Goal: Communication & Community: Answer question/provide support

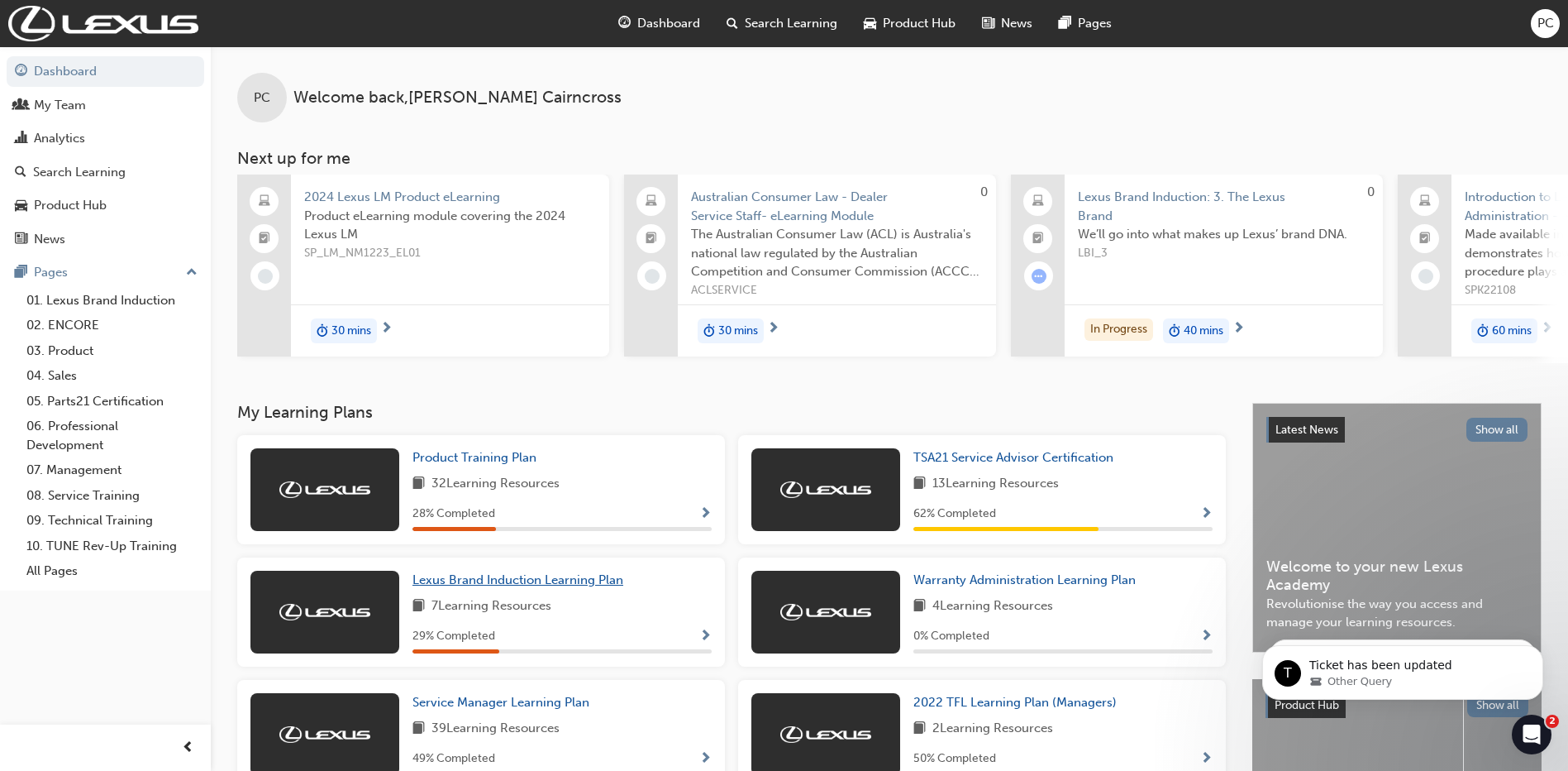
click at [531, 580] on span "Lexus Brand Induction Learning Plan" at bounding box center [517, 579] width 211 height 15
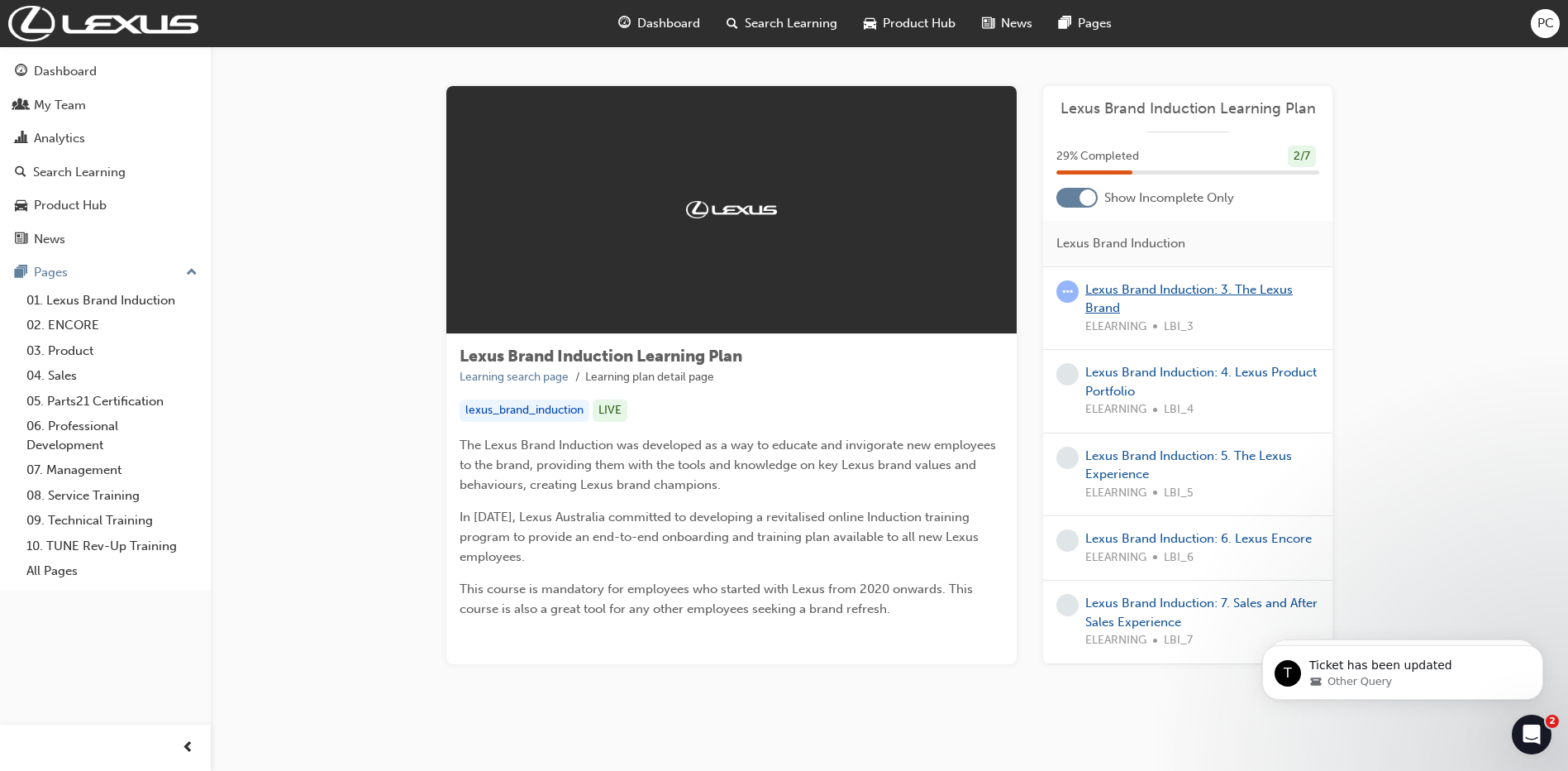
click at [1151, 292] on link "Lexus Brand Induction: 3. The Lexus Brand" at bounding box center [1189, 299] width 208 height 34
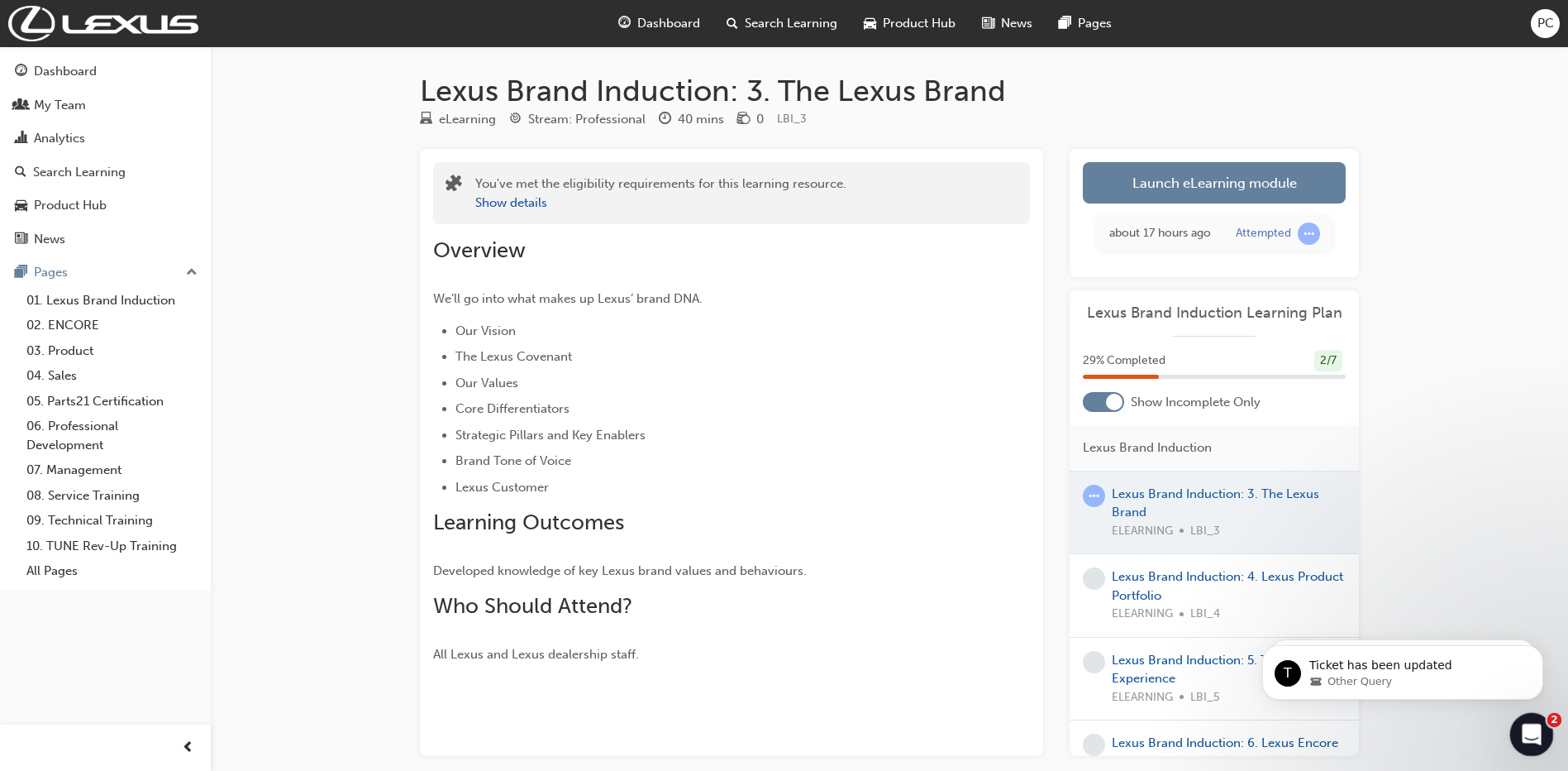
click at [1531, 728] on icon "Open Intercom Messenger" at bounding box center [1529, 732] width 27 height 27
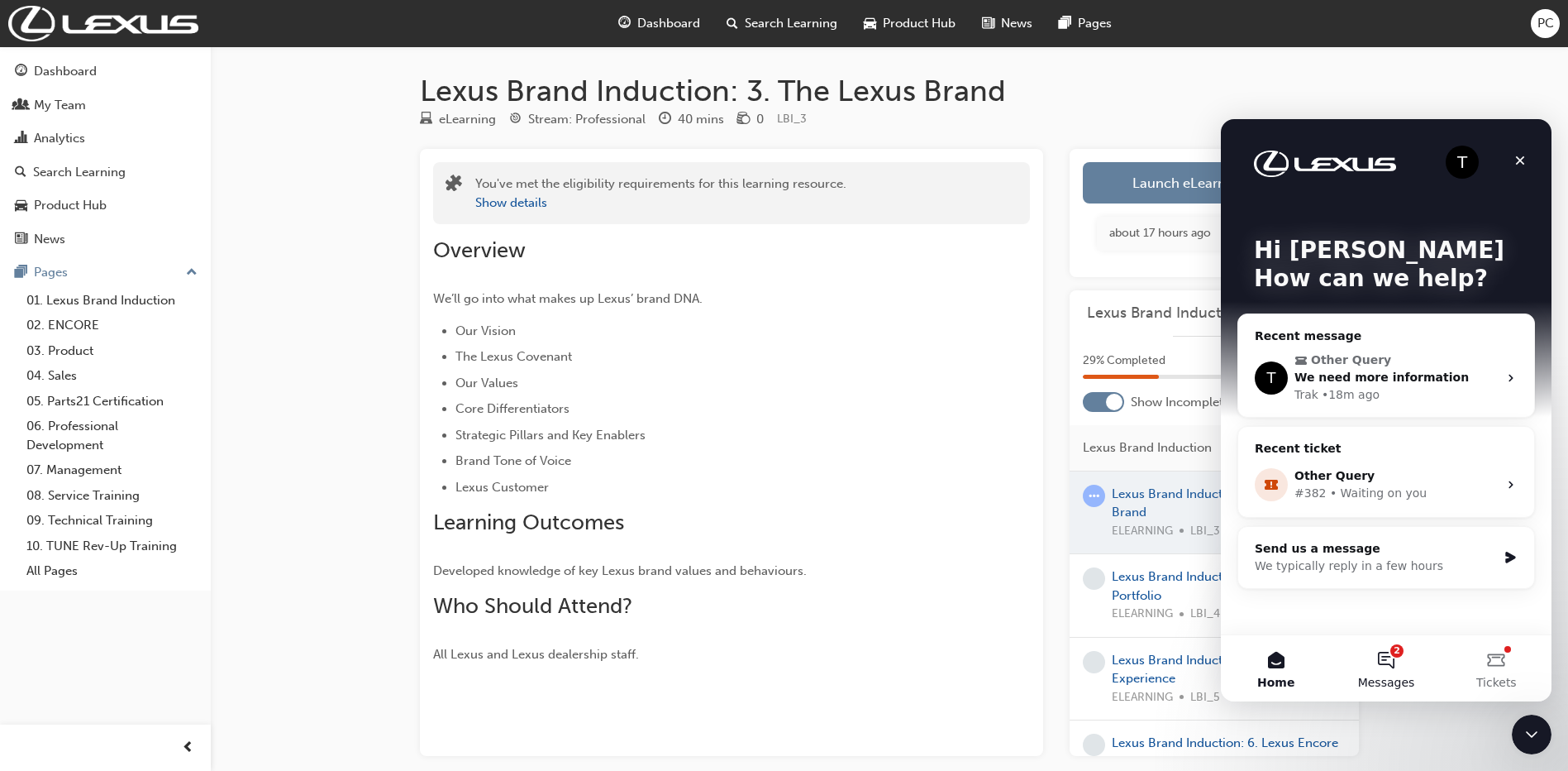
click at [1381, 668] on button "2 Messages" at bounding box center [1385, 668] width 110 height 67
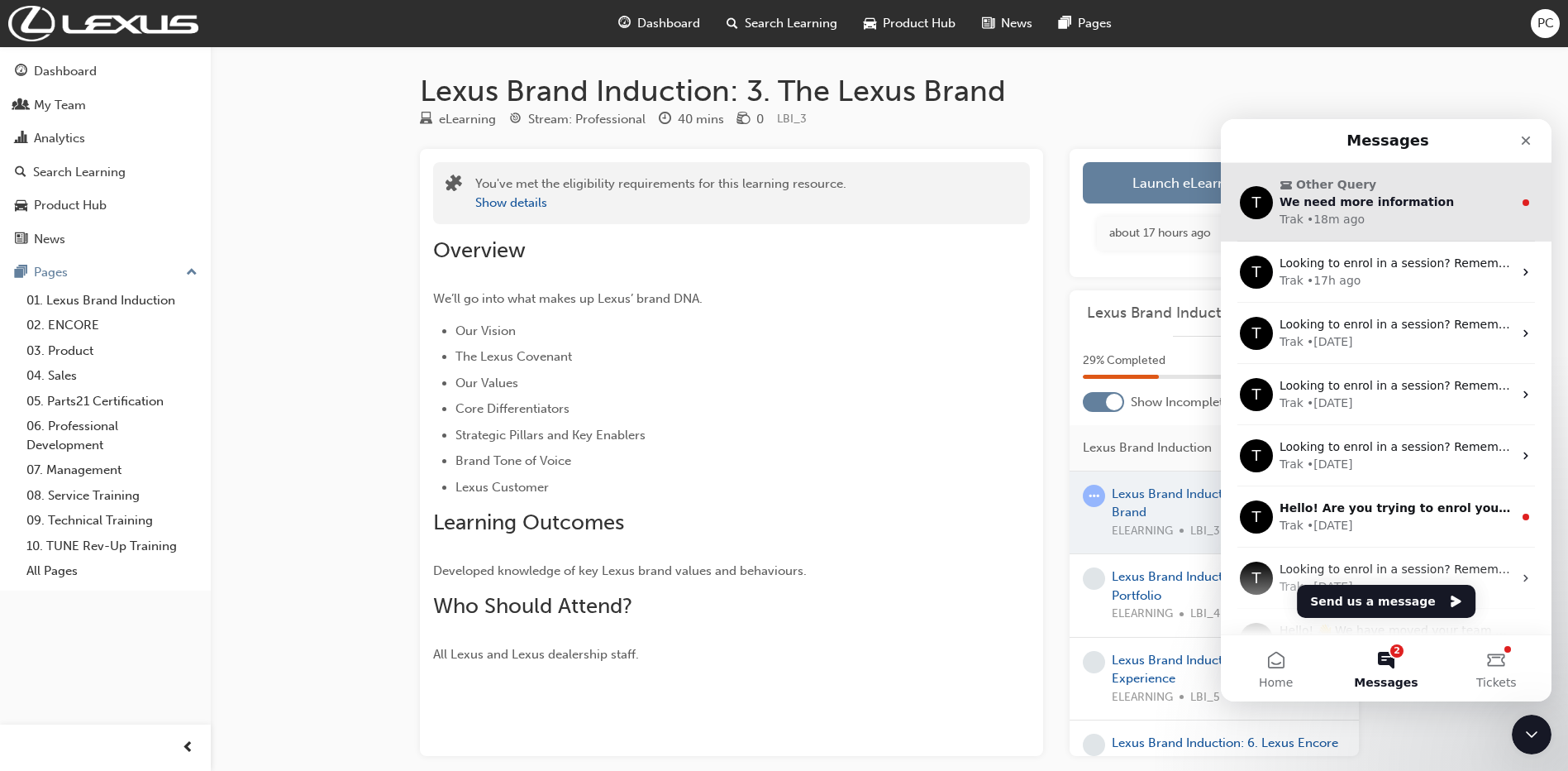
click at [1393, 215] on div "Trak • 18m ago" at bounding box center [1396, 219] width 233 height 17
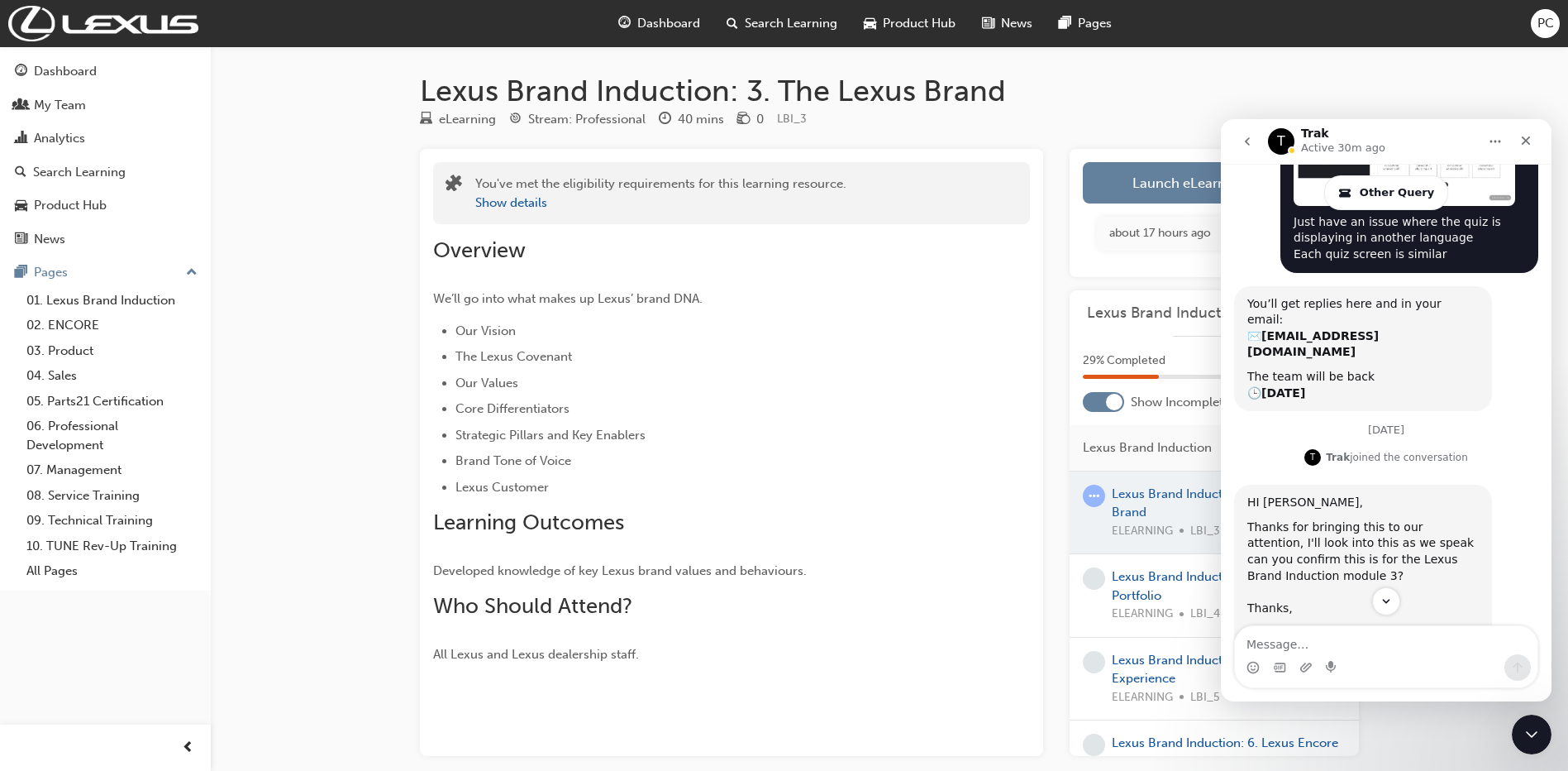
scroll to position [966, 0]
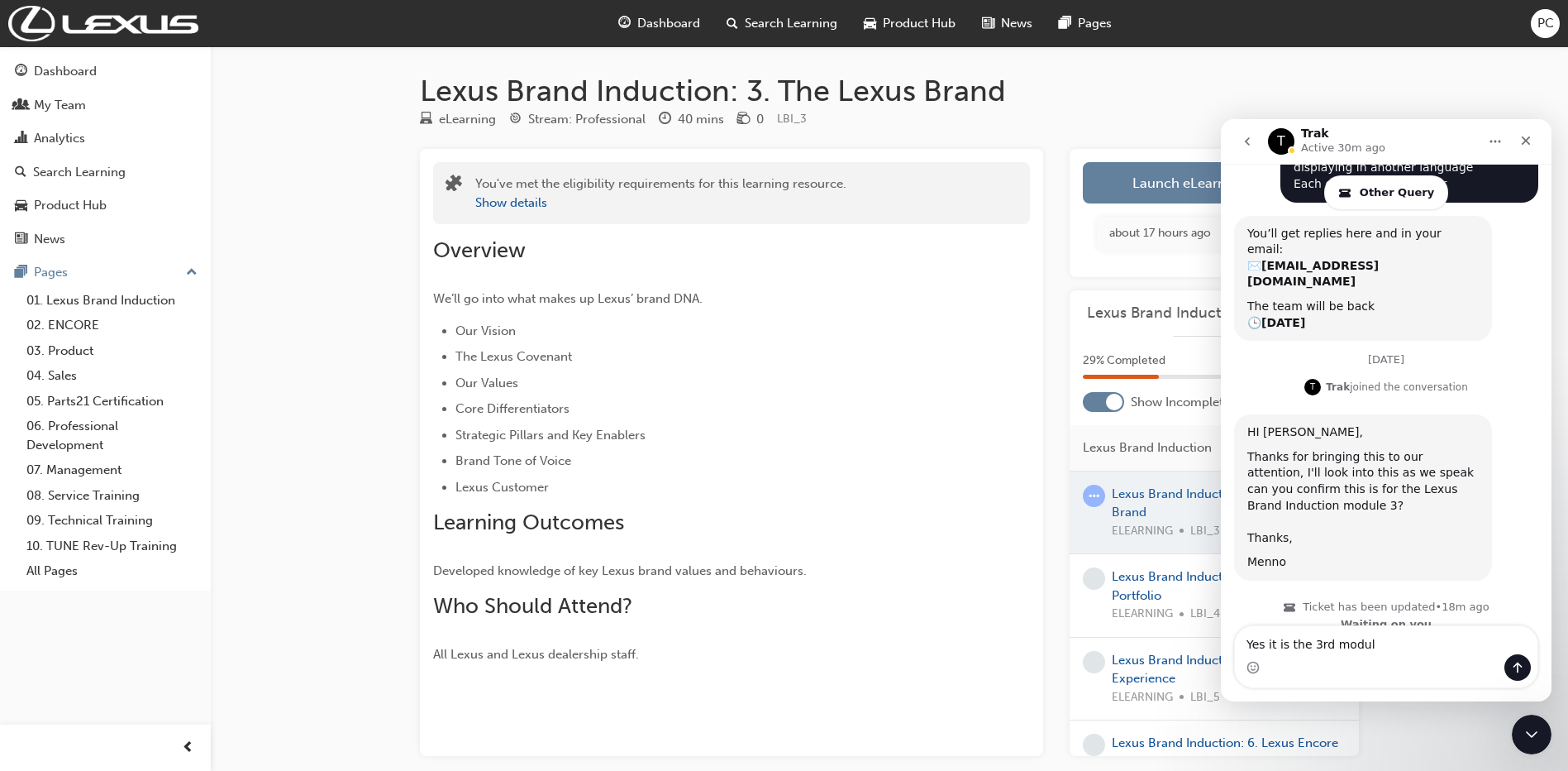
type textarea "Yes it is the 3rd module"
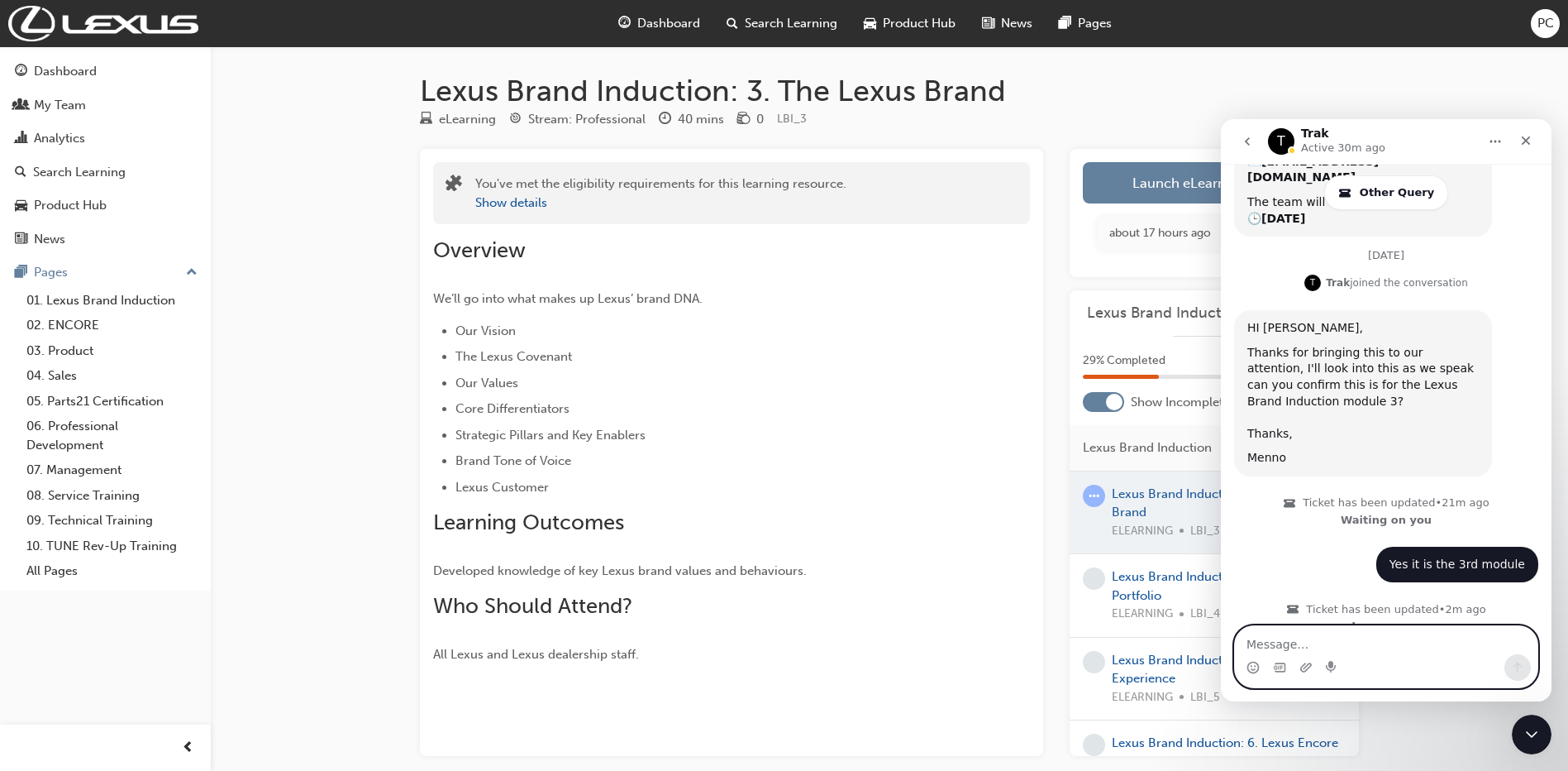
scroll to position [1071, 0]
